Goal: Complete application form

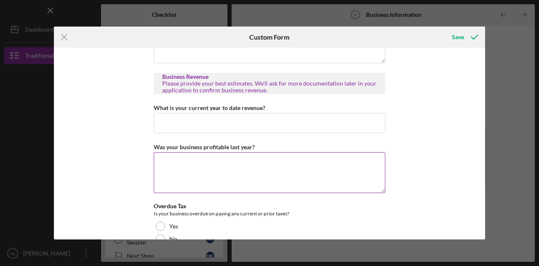
scroll to position [216, 0]
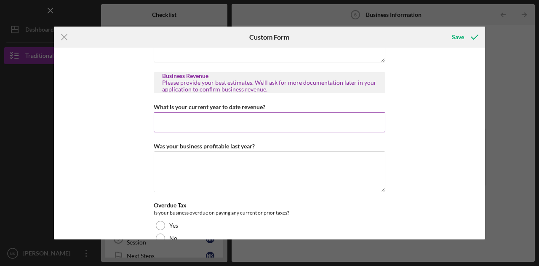
type textarea "We currently in the process of workign with a new accountant. In the past we've…"
click at [203, 126] on input "What is your current year to date revenue?" at bounding box center [270, 122] width 232 height 20
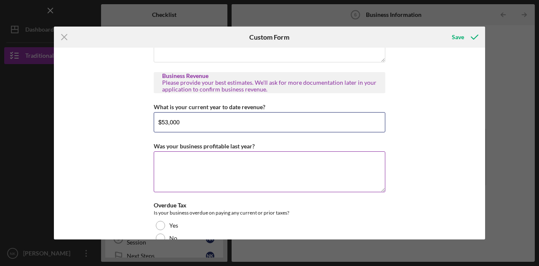
type input "$53,000"
click at [231, 174] on textarea "Was your business profitable last year?" at bounding box center [270, 171] width 232 height 40
type textarea "y"
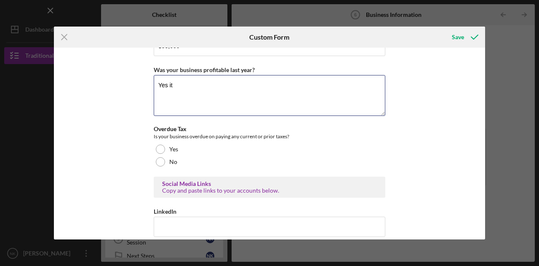
scroll to position [300, 0]
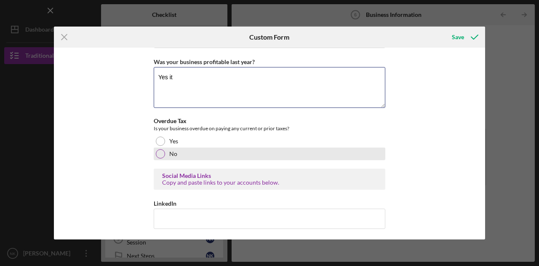
type textarea "Yes it"
click at [167, 156] on div "No" at bounding box center [270, 153] width 232 height 13
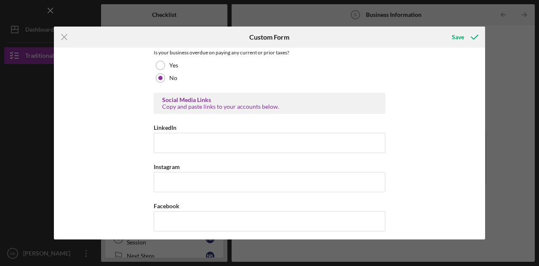
scroll to position [384, 0]
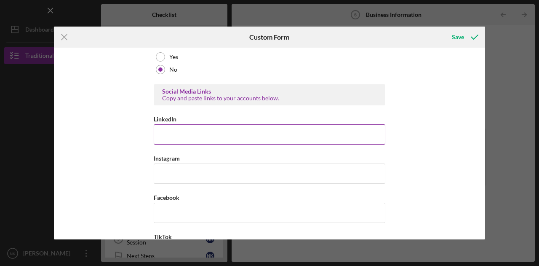
click at [174, 136] on input "LinkedIn" at bounding box center [270, 134] width 232 height 20
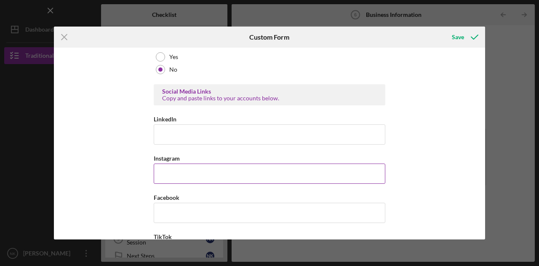
click at [169, 172] on input "Instagram" at bounding box center [270, 174] width 232 height 20
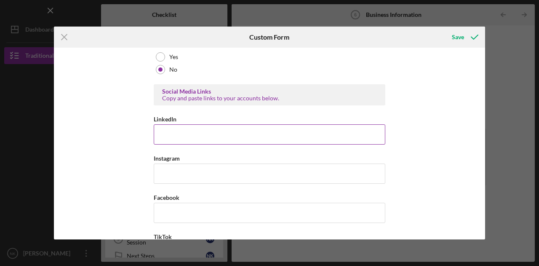
click at [185, 145] on input "LinkedIn" at bounding box center [270, 134] width 232 height 20
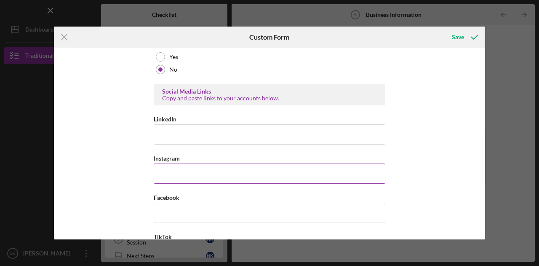
click at [180, 169] on input "Instagram" at bounding box center [270, 174] width 232 height 20
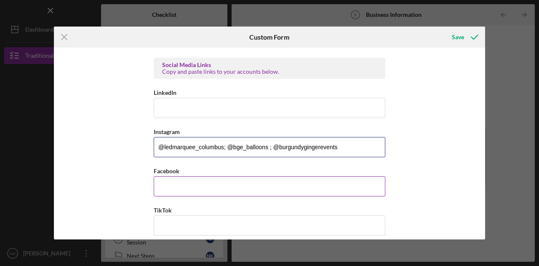
scroll to position [423, 0]
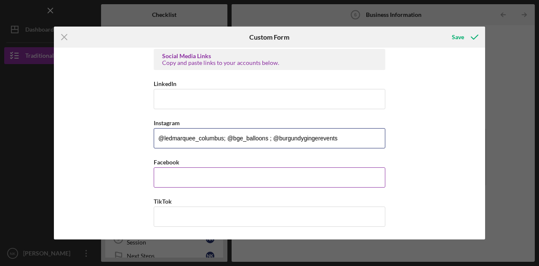
type input "@ledmarquee_columbus; @bge_balloons ; @burgundygingerevents"
click at [178, 180] on input "Facebook" at bounding box center [270, 177] width 232 height 20
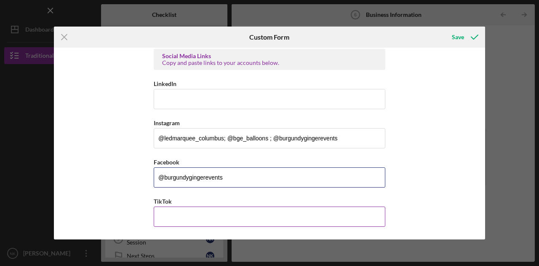
type input "@burgundygingerevents"
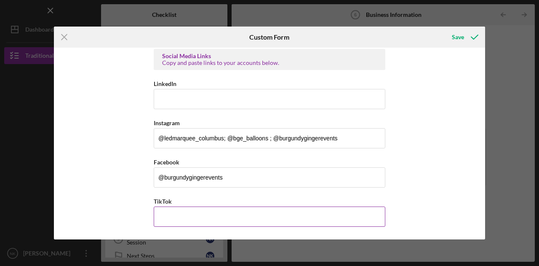
click at [183, 219] on input "TikTok" at bounding box center [270, 216] width 232 height 20
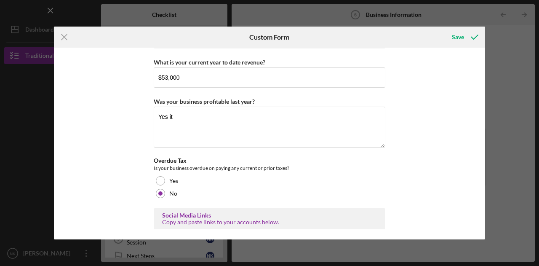
scroll to position [213, 0]
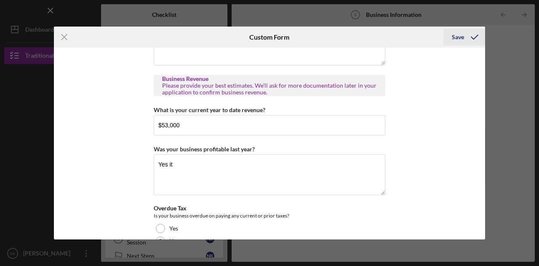
type input "burgundygingerevents"
click at [461, 35] on div "Save" at bounding box center [458, 37] width 12 height 17
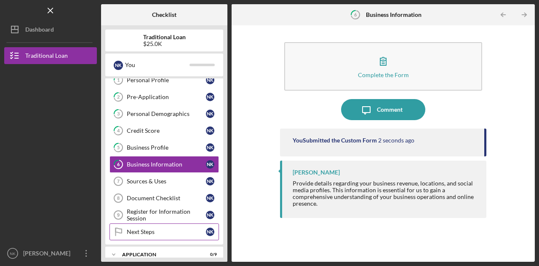
scroll to position [42, 0]
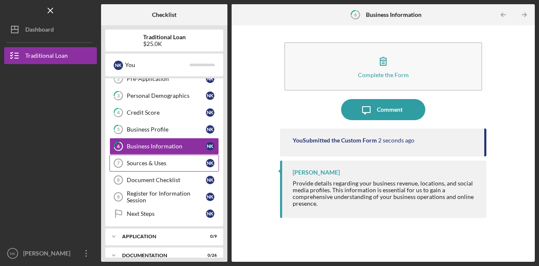
click at [164, 160] on div "Sources & Uses" at bounding box center [166, 163] width 79 height 7
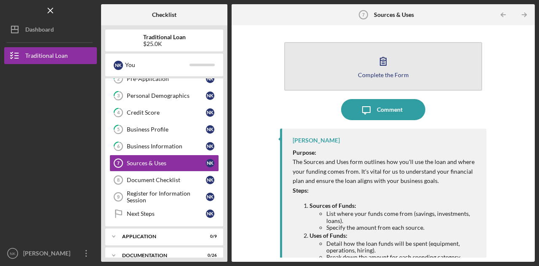
click at [402, 51] on button "Complete the Form Form" at bounding box center [383, 66] width 198 height 48
